Goal: Complete application form: Complete application form

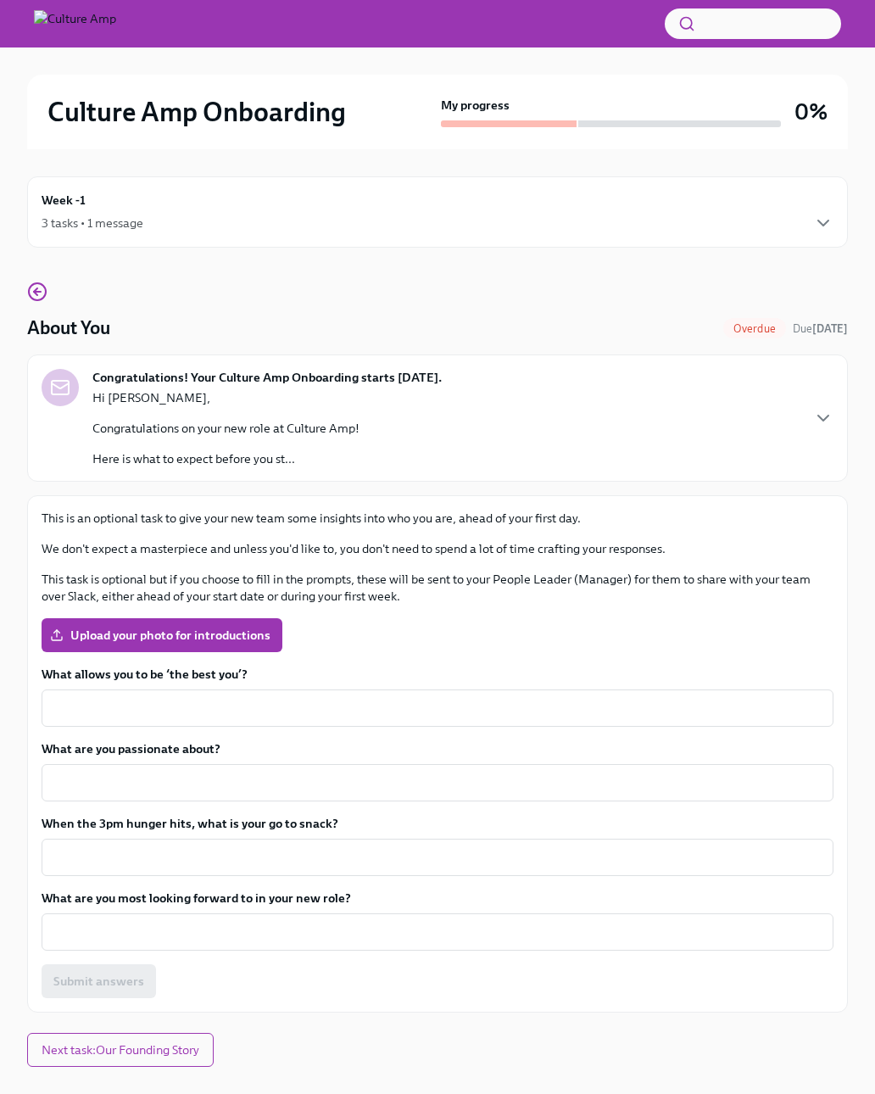
click at [109, 633] on span "Upload your photo for introductions" at bounding box center [161, 635] width 217 height 17
click at [0, 0] on input "Upload your photo for introductions" at bounding box center [0, 0] width 0 height 0
click at [176, 630] on span "Upload your photo for introductions" at bounding box center [161, 635] width 217 height 17
click at [0, 0] on input "Upload your photo for introductions" at bounding box center [0, 0] width 0 height 0
click at [317, 702] on textarea "What allows you to be ‘the best you’?" at bounding box center [438, 708] width 772 height 20
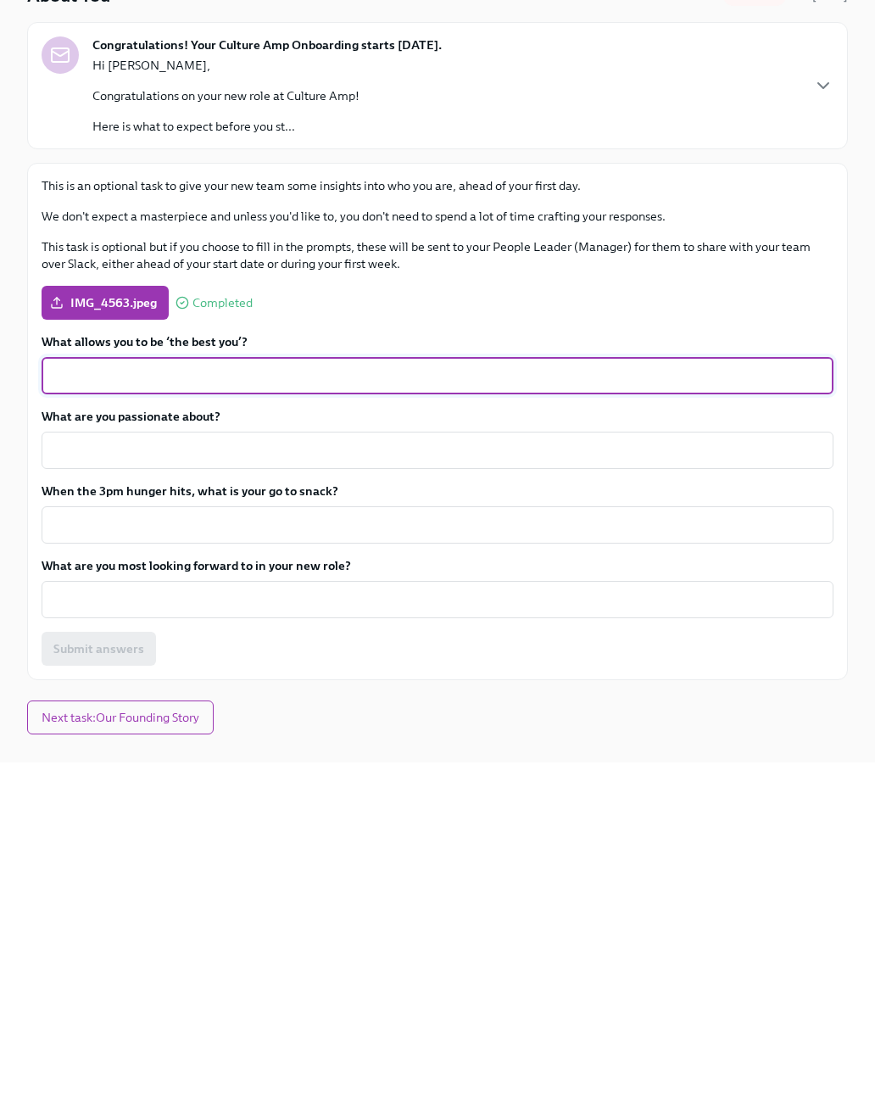
click at [305, 698] on textarea "What allows you to be ‘the best you’?" at bounding box center [438, 708] width 772 height 20
paste textarea "My daughters, good sleep, gratitude, working through challenges, staying active…"
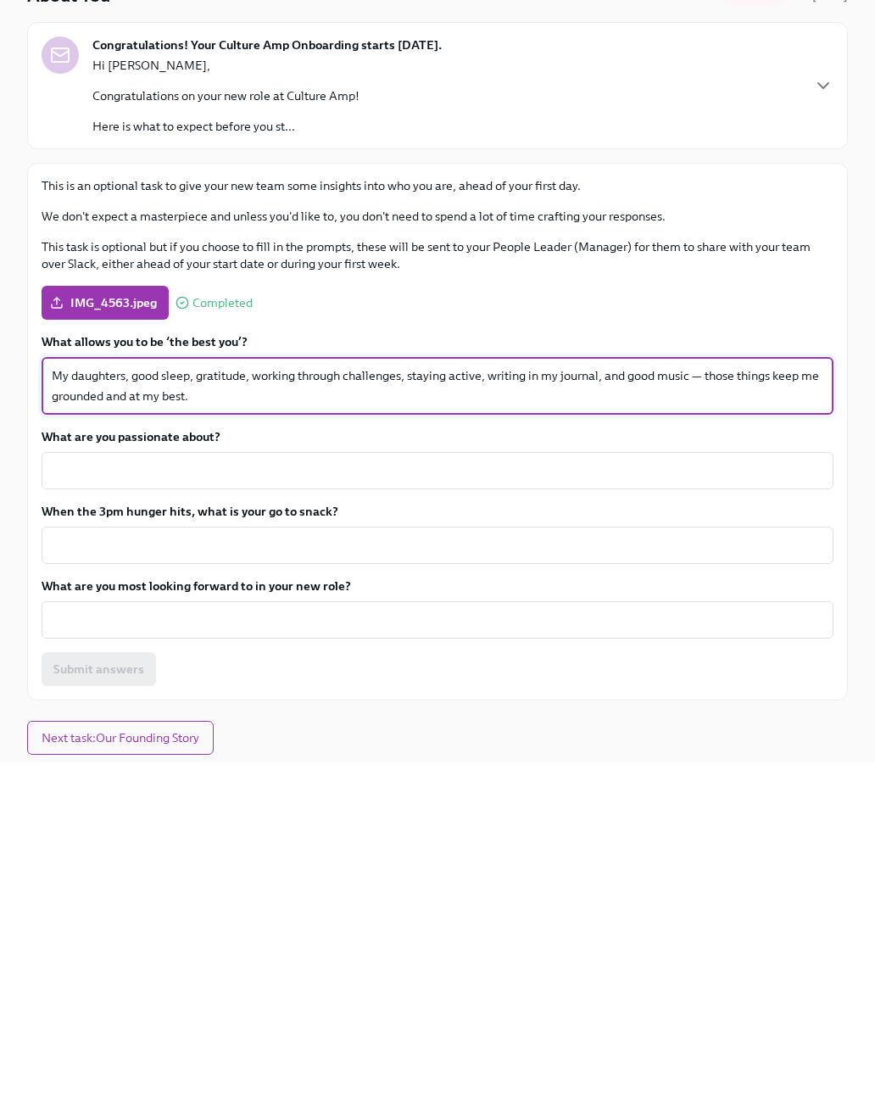
click at [313, 793] on textarea "What are you passionate about?" at bounding box center [438, 803] width 772 height 20
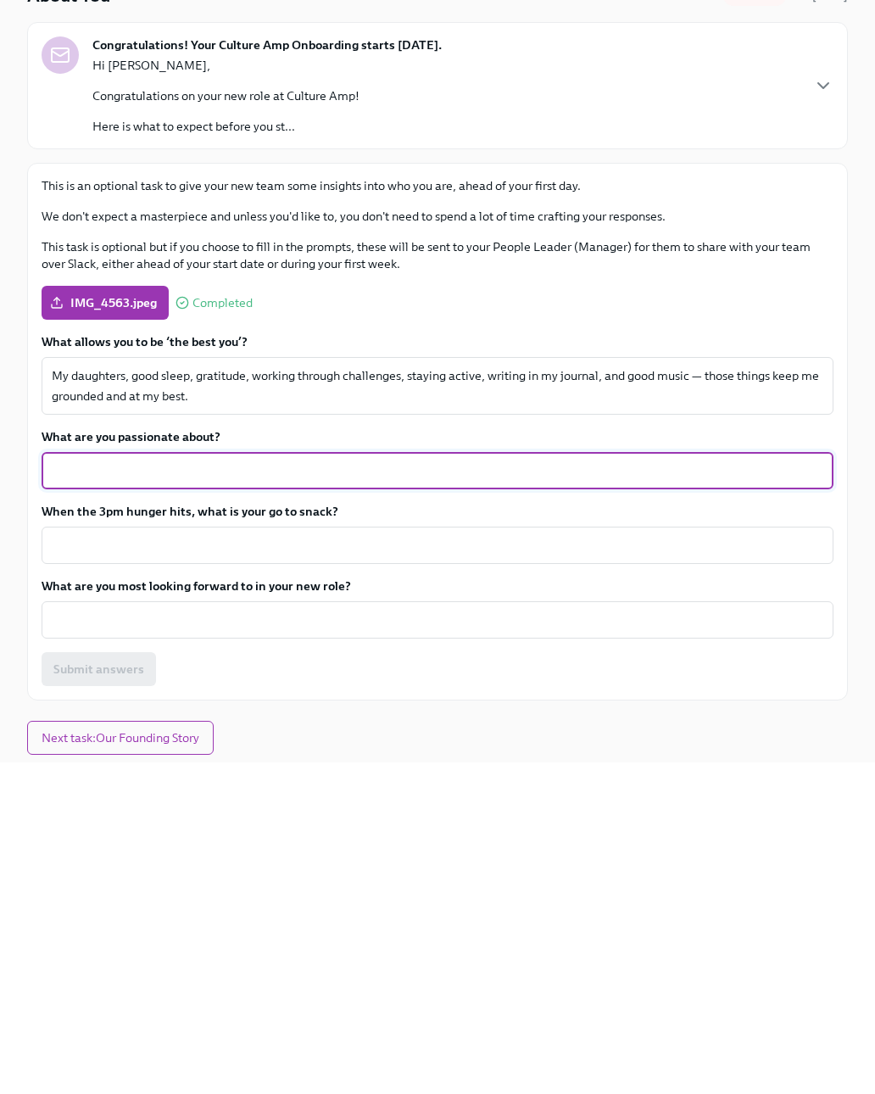
click at [200, 698] on textarea "My daughters, good sleep, gratitude, working through challenges, staying active…" at bounding box center [438, 718] width 772 height 41
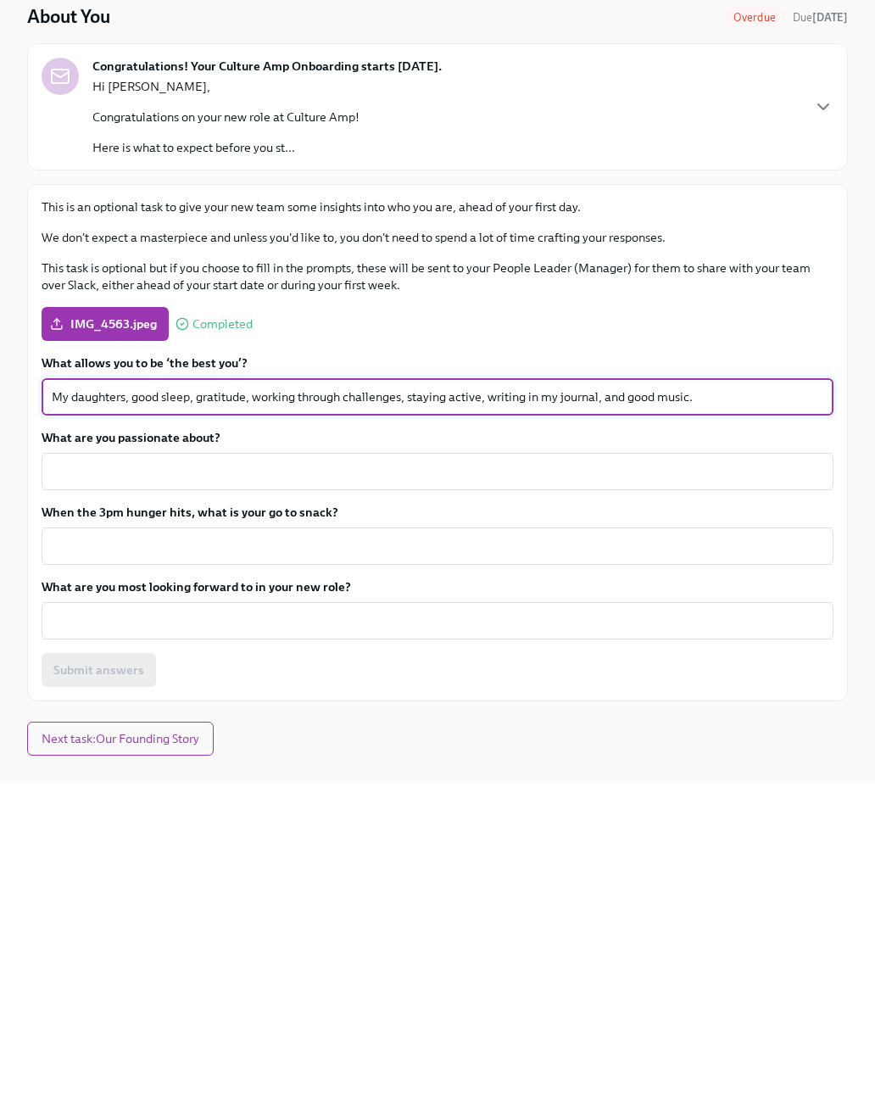
type textarea "My daughters, good sleep, gratitude, working through challenges, staying active…"
click at [270, 772] on textarea "What are you passionate about?" at bounding box center [438, 782] width 772 height 20
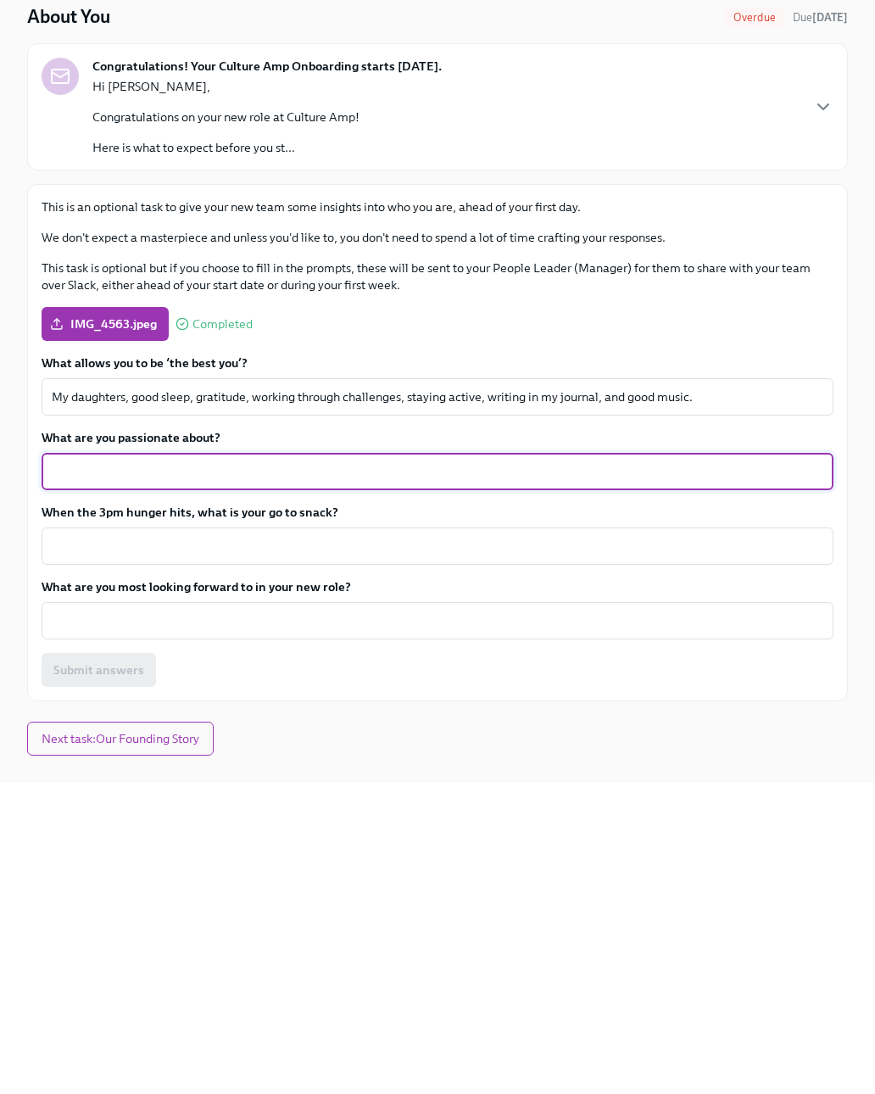
scroll to position [34, 0]
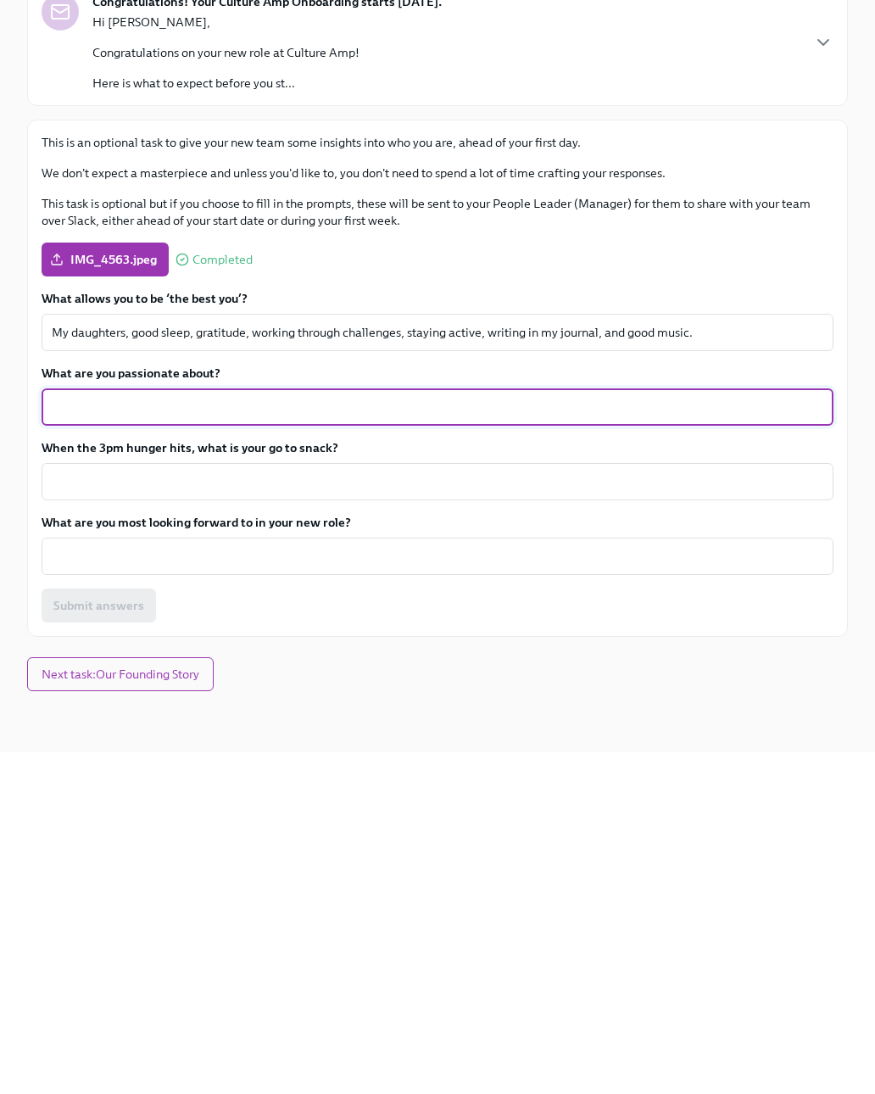
click at [254, 739] on textarea "What are you passionate about?" at bounding box center [438, 749] width 772 height 20
paste textarea "My daughters, sports, good music, learning and feeding my curiosity, and travel…"
type textarea "My daughters, sports, good music, learning and feeding my curiosity, and travel…"
click at [187, 813] on textarea "When the 3pm hunger hits, what is your go to snack?" at bounding box center [438, 823] width 772 height 20
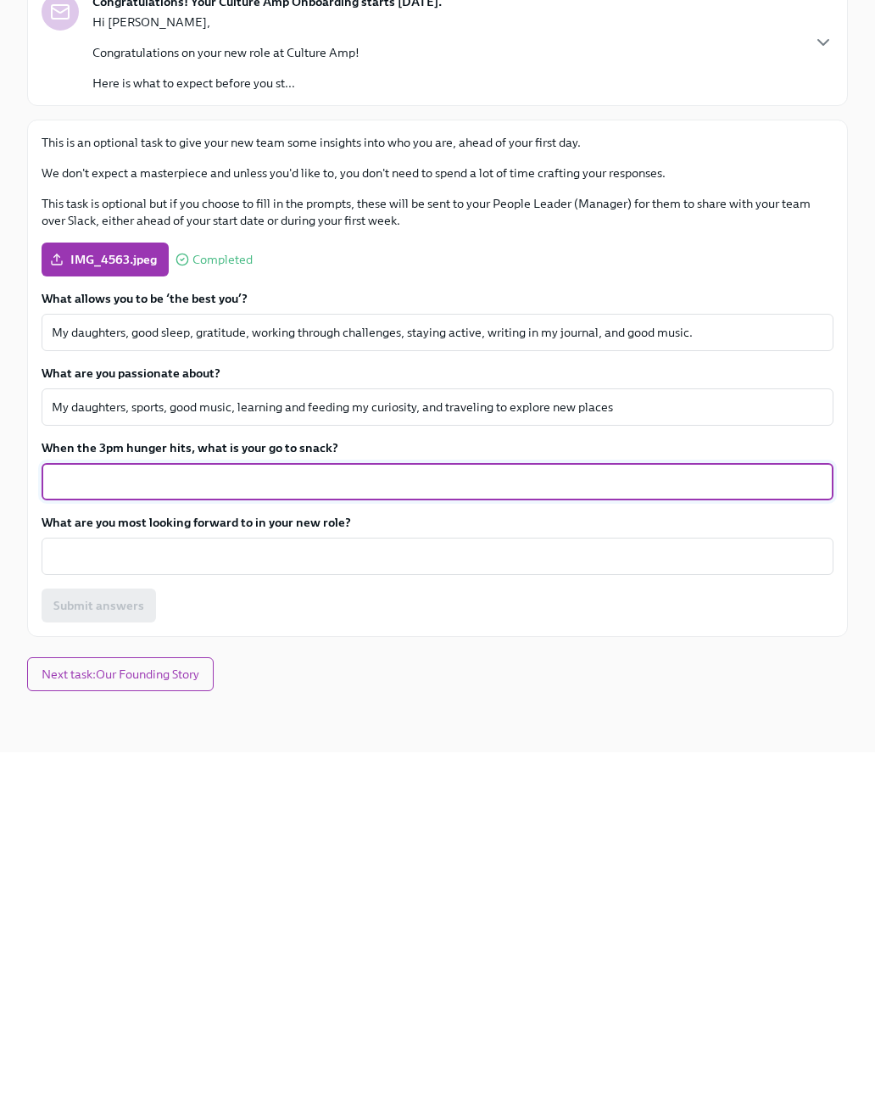
click at [210, 813] on textarea "When the 3pm hunger hits, what is your go to snack?" at bounding box center [438, 823] width 772 height 20
paste textarea "Sourdough and a PB&J — simple, classic, and always hits the spot."
click at [59, 813] on textarea "Sourdough and a PB&J — simple, classic, and always hits the spot." at bounding box center [438, 823] width 772 height 20
click at [141, 813] on textarea "Its been the samesince kindergartenSourdough and a PB&J — simple, classic, and …" at bounding box center [438, 823] width 772 height 20
click at [247, 813] on textarea "Its been the same since kindergartenSourdough and a PB&J — simple, classic, and…" at bounding box center [438, 823] width 772 height 20
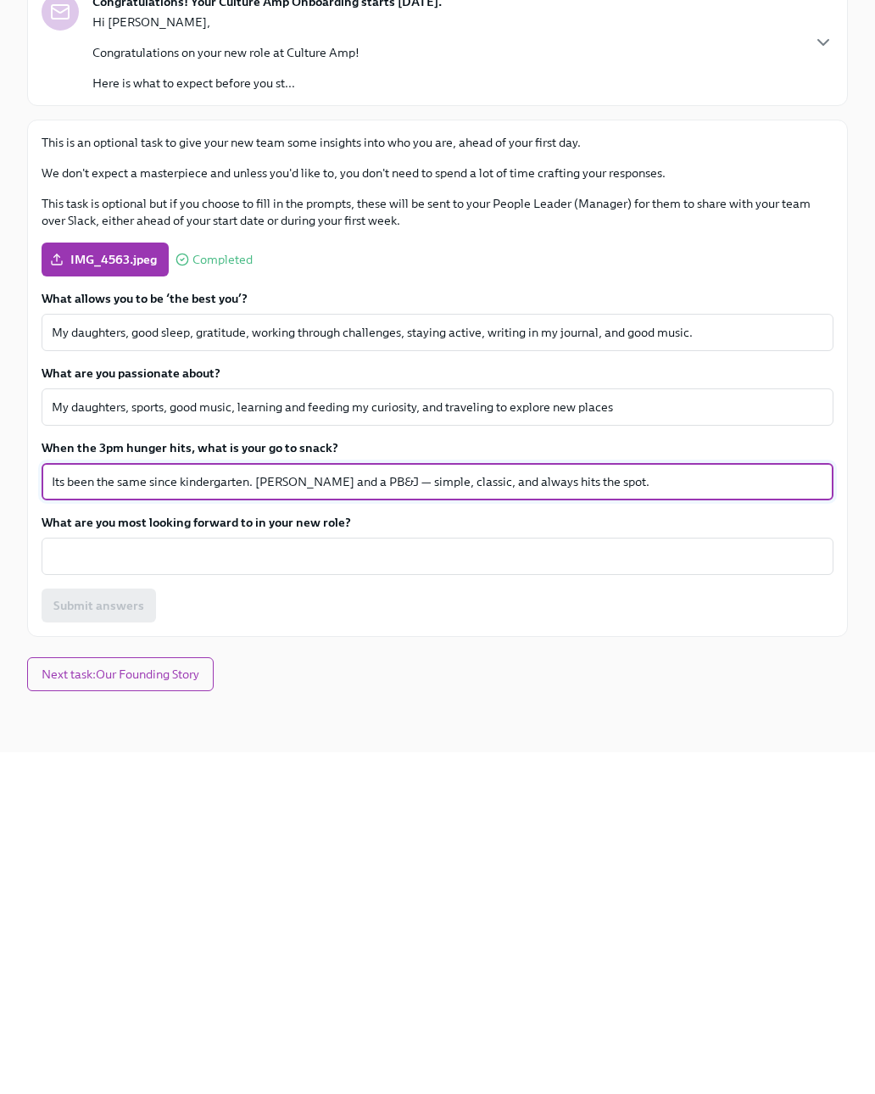
type textarea "Its been the same since kindergarten. [PERSON_NAME] and a PB&J — simple, classi…"
click at [92, 888] on textarea "What are you most looking forward to in your new role?" at bounding box center [438, 898] width 772 height 20
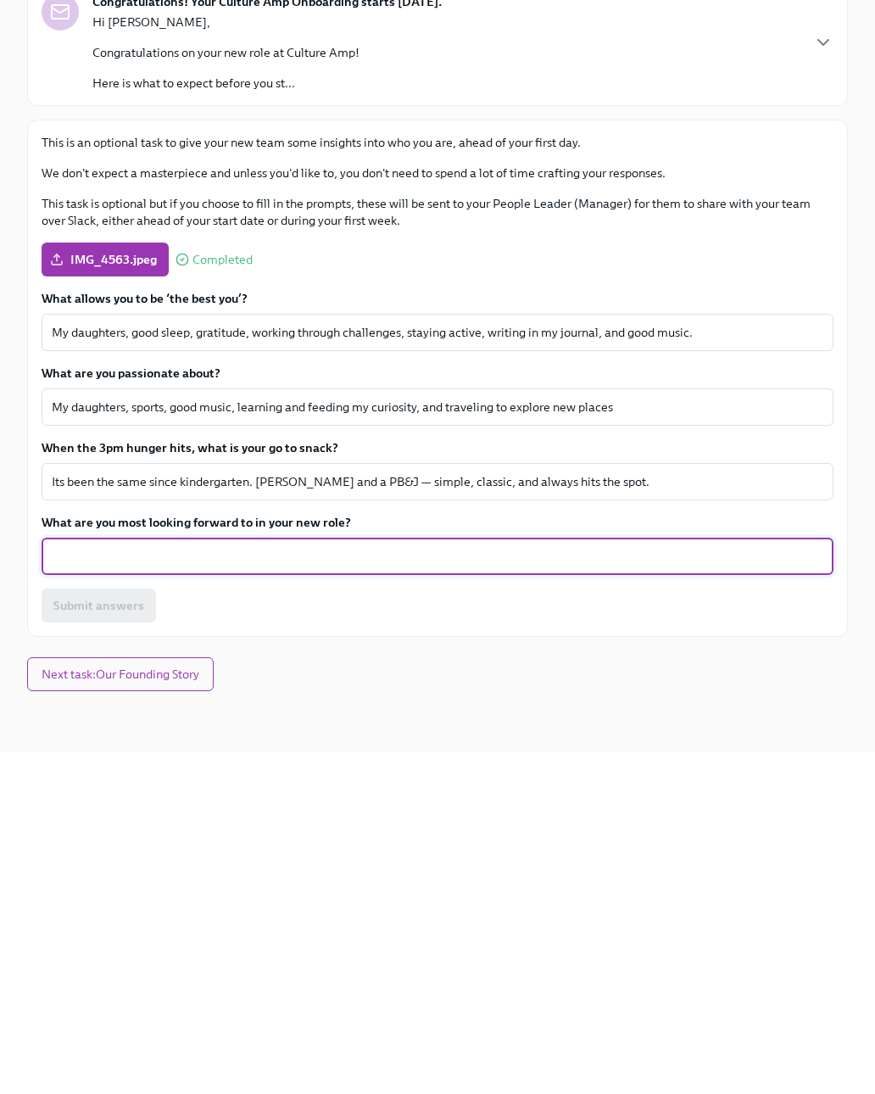
click at [232, 888] on textarea "What are you most looking forward to in your new role?" at bounding box center [438, 898] width 772 height 20
paste textarea "Meeting the team, getting into the work, and learning the ropes so I can start …"
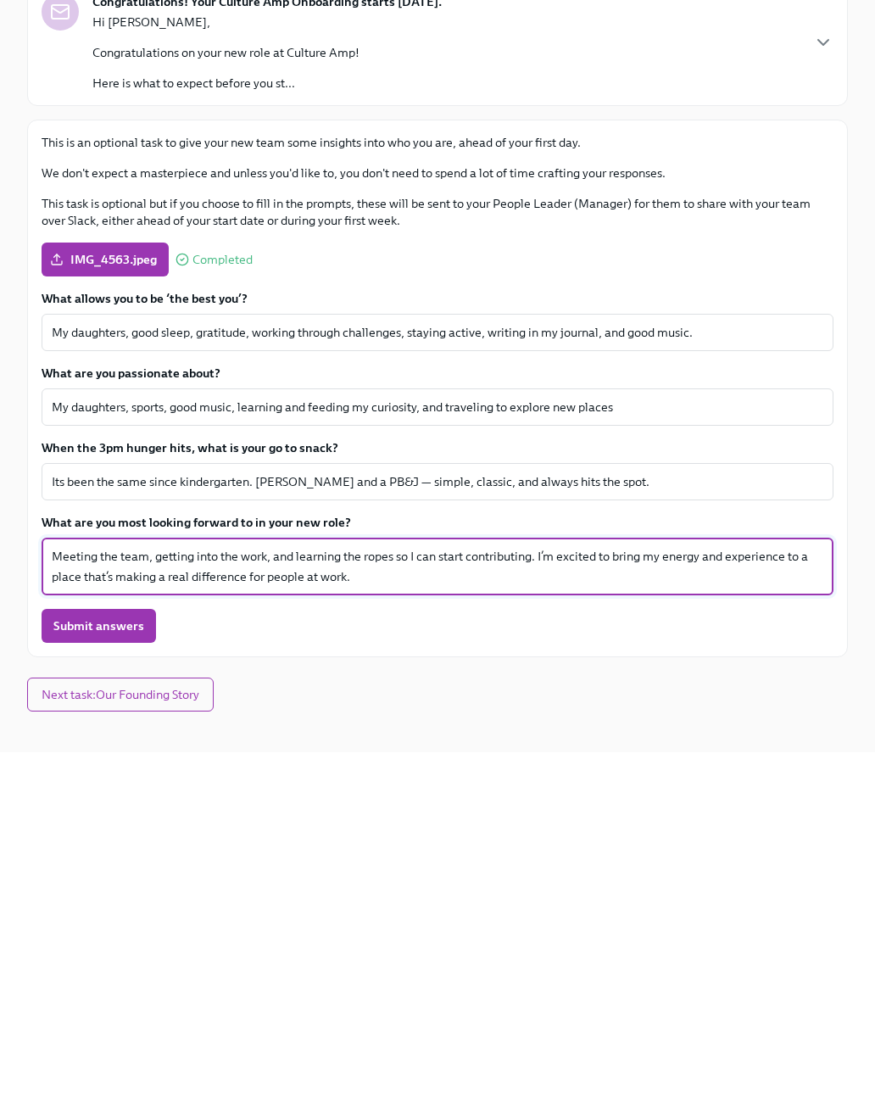
type textarea "Meeting the team, getting into the work, and learning the ropes so I can start …"
click at [104, 959] on span "Submit answers" at bounding box center [98, 967] width 91 height 17
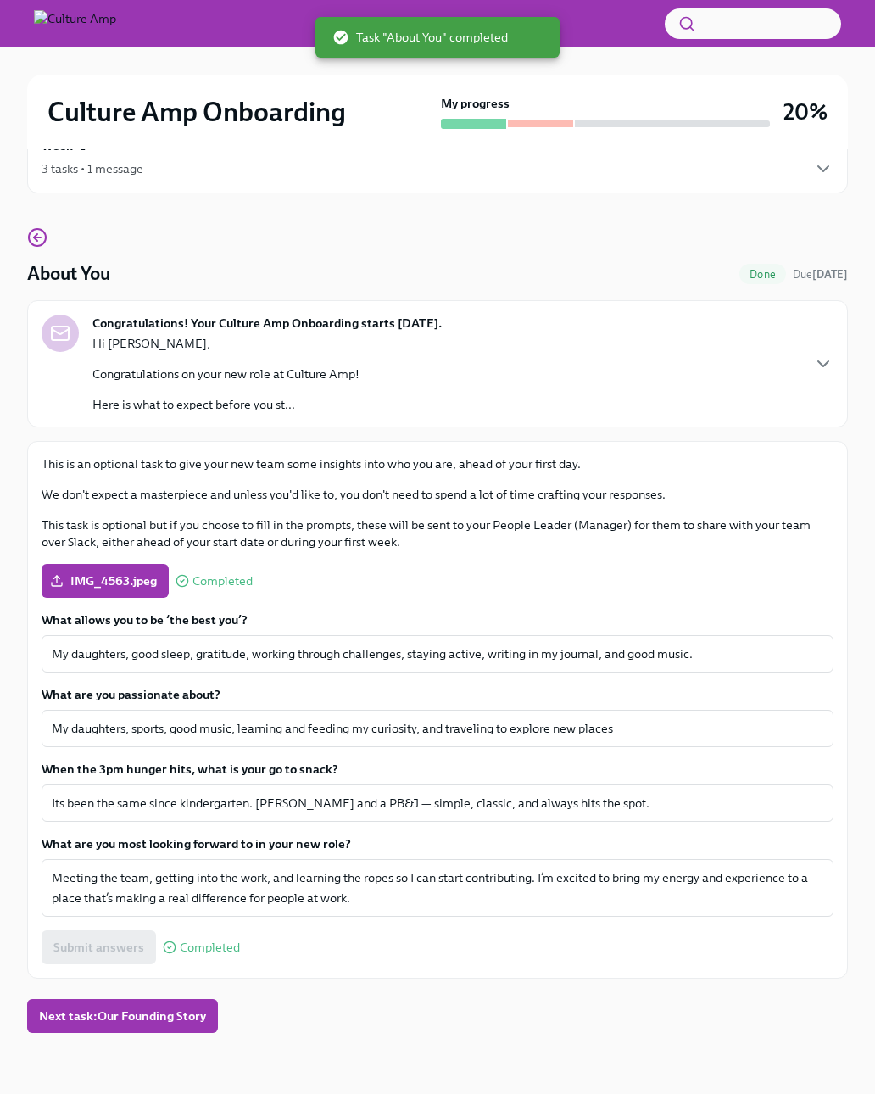
click at [134, 1013] on span "Next task : Our Founding Story" at bounding box center [122, 1015] width 167 height 17
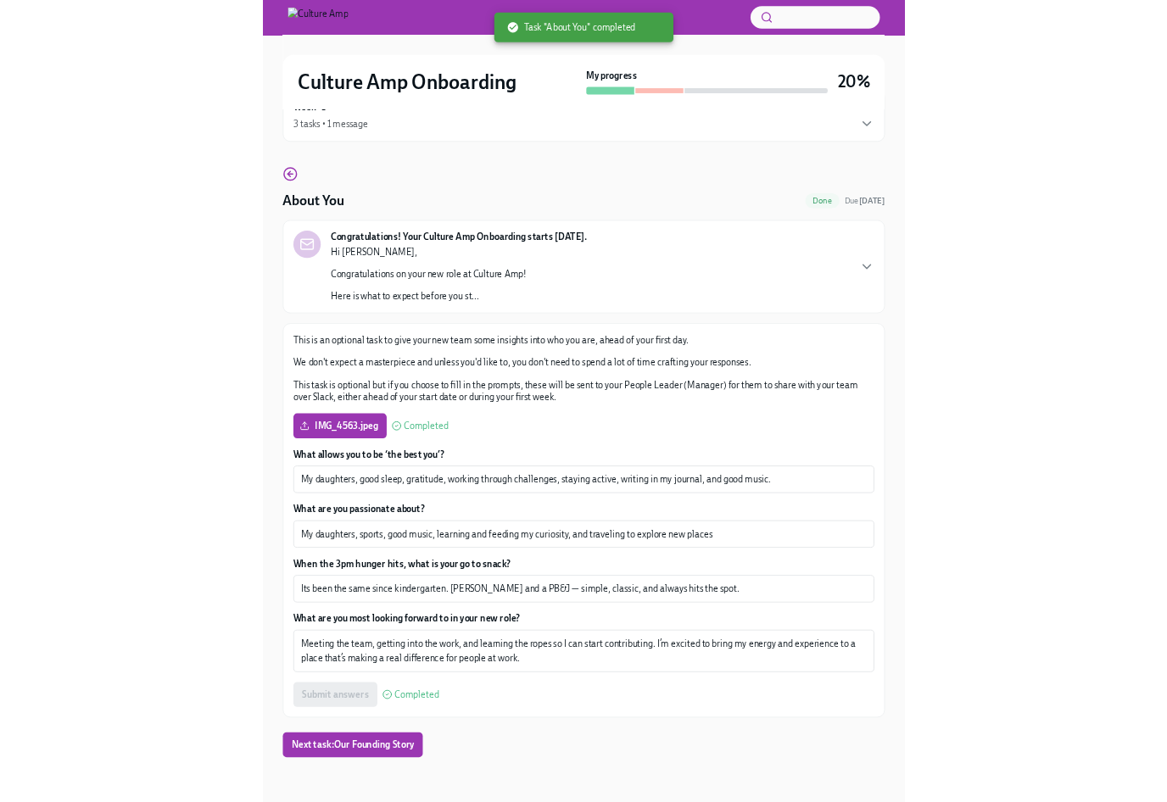
scroll to position [25, 0]
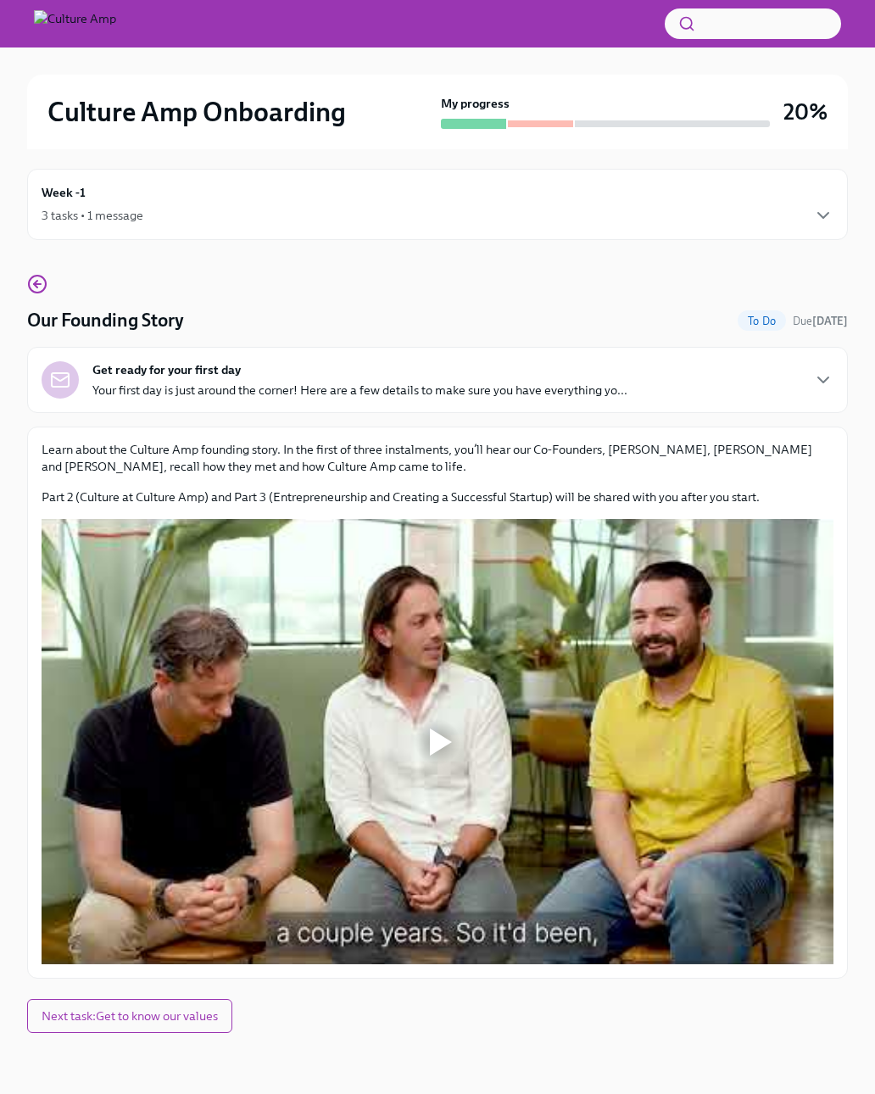
click at [430, 728] on div at bounding box center [441, 741] width 22 height 27
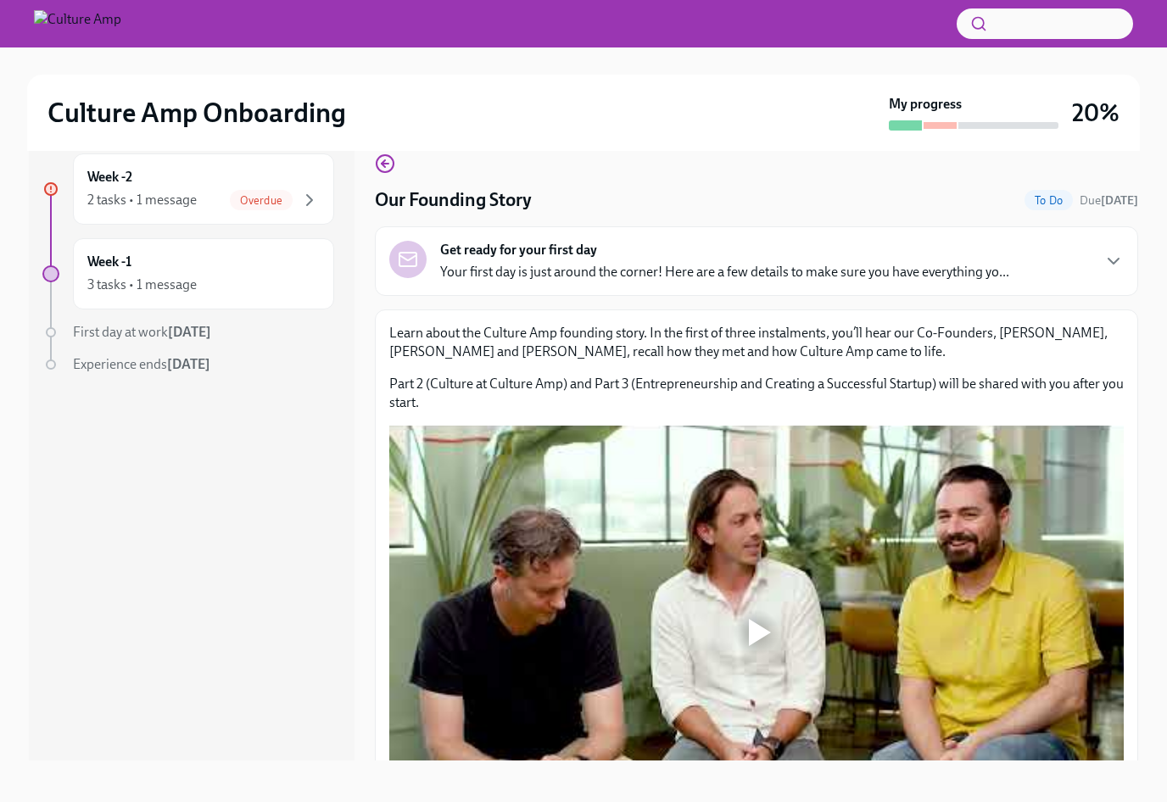
click at [759, 635] on div at bounding box center [760, 632] width 22 height 27
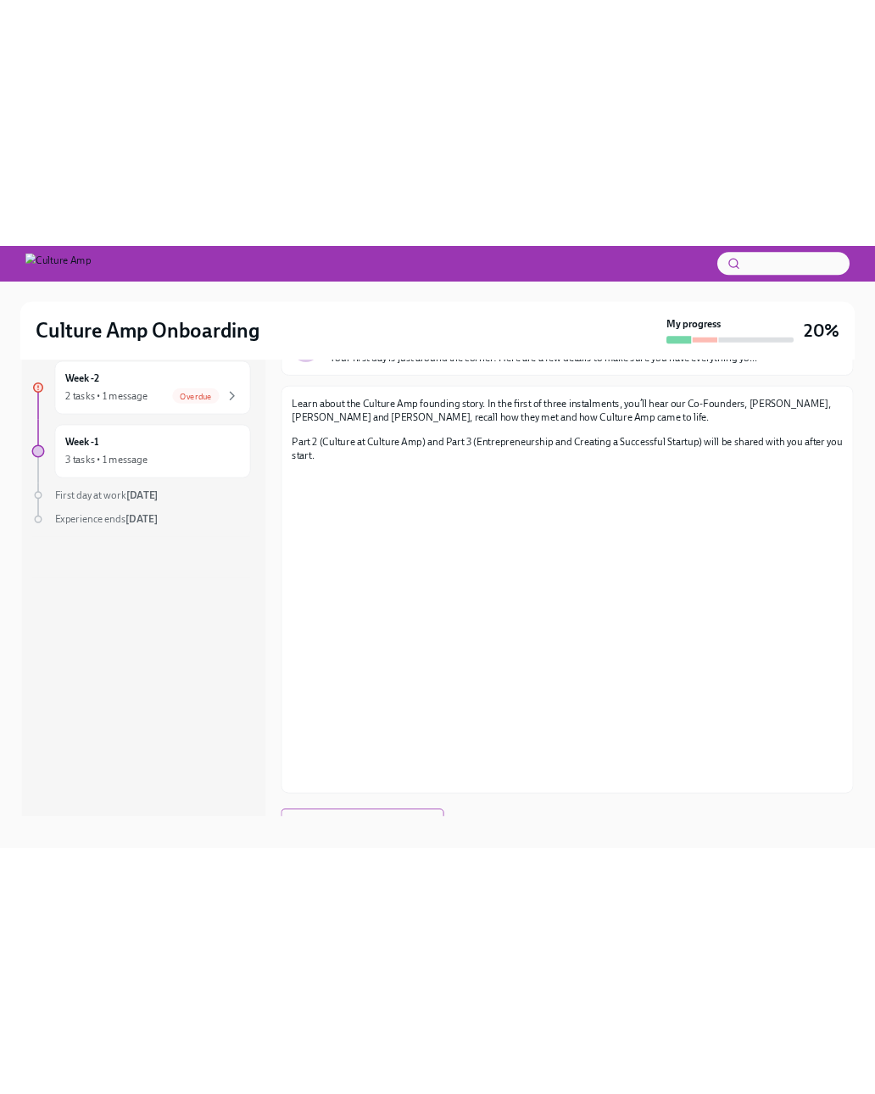
scroll to position [0, 0]
